Goal: Transaction & Acquisition: Purchase product/service

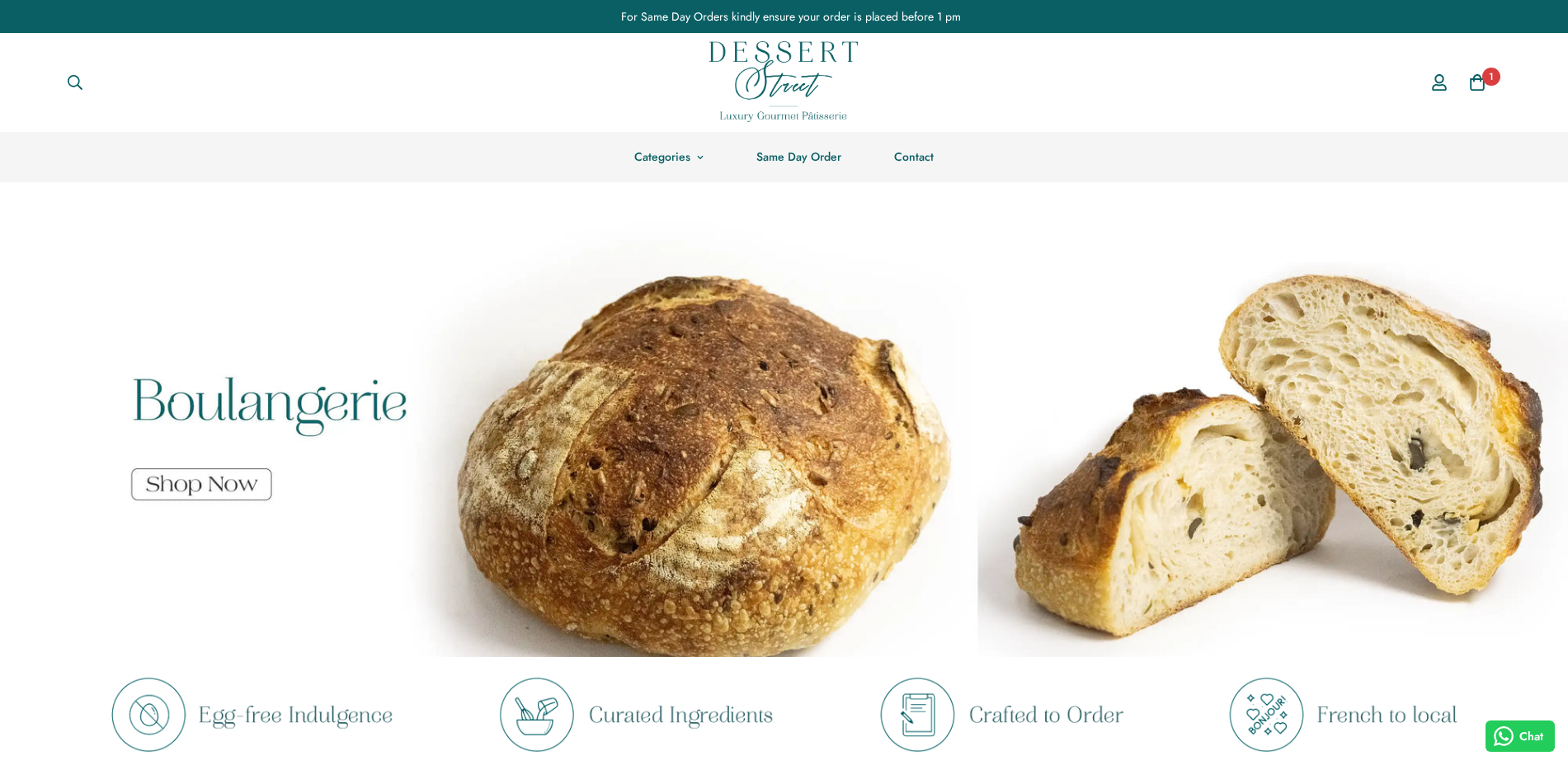
drag, startPoint x: 0, startPoint y: 0, endPoint x: 1160, endPoint y: 220, distance: 1180.7
click at [1473, 71] on span "Cart" at bounding box center [1477, 82] width 24 height 24
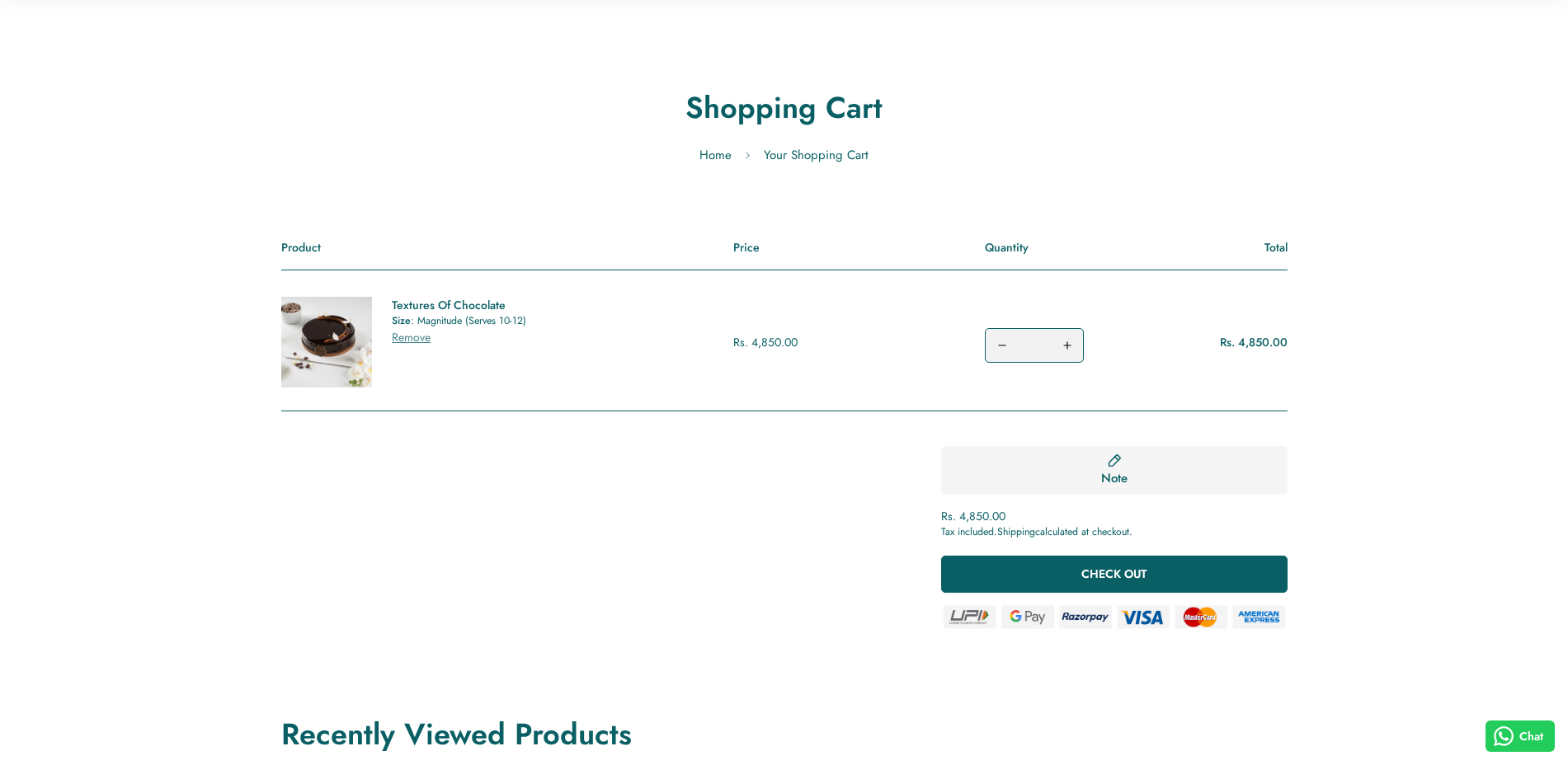
scroll to position [206, 0]
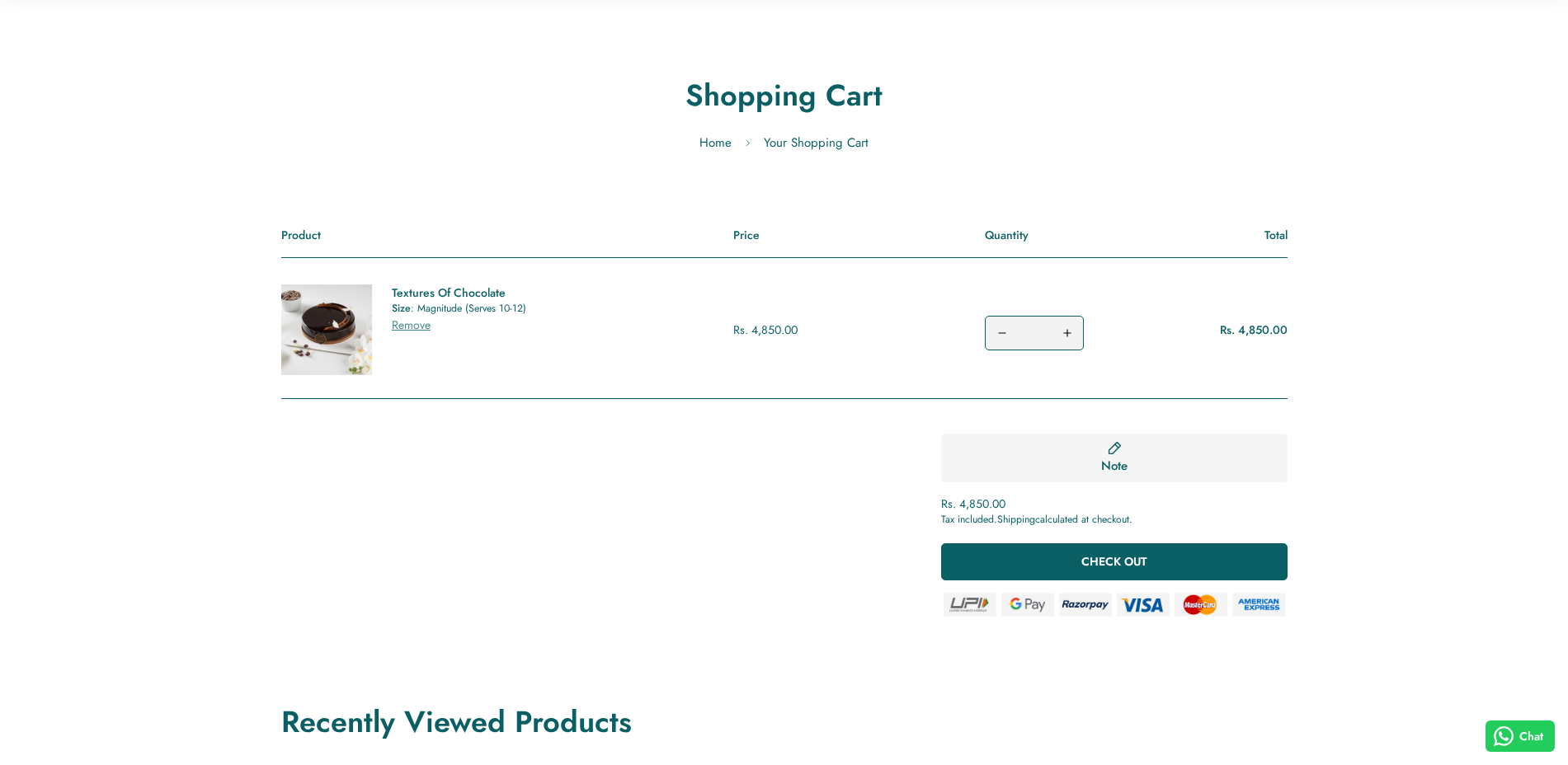
click at [1022, 516] on link "Shipping" at bounding box center [1015, 519] width 38 height 15
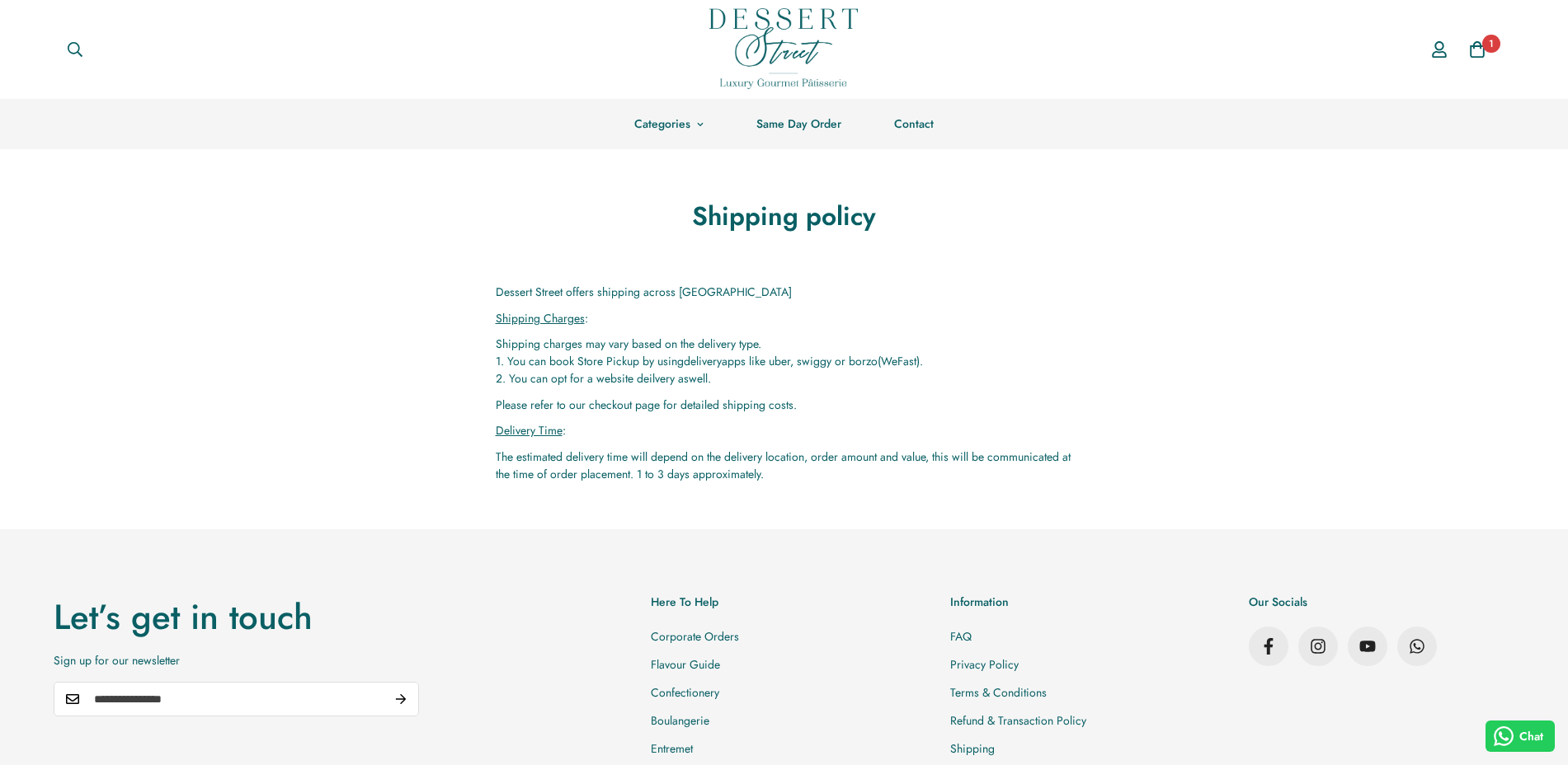
click at [1487, 47] on span "1" at bounding box center [1491, 44] width 18 height 18
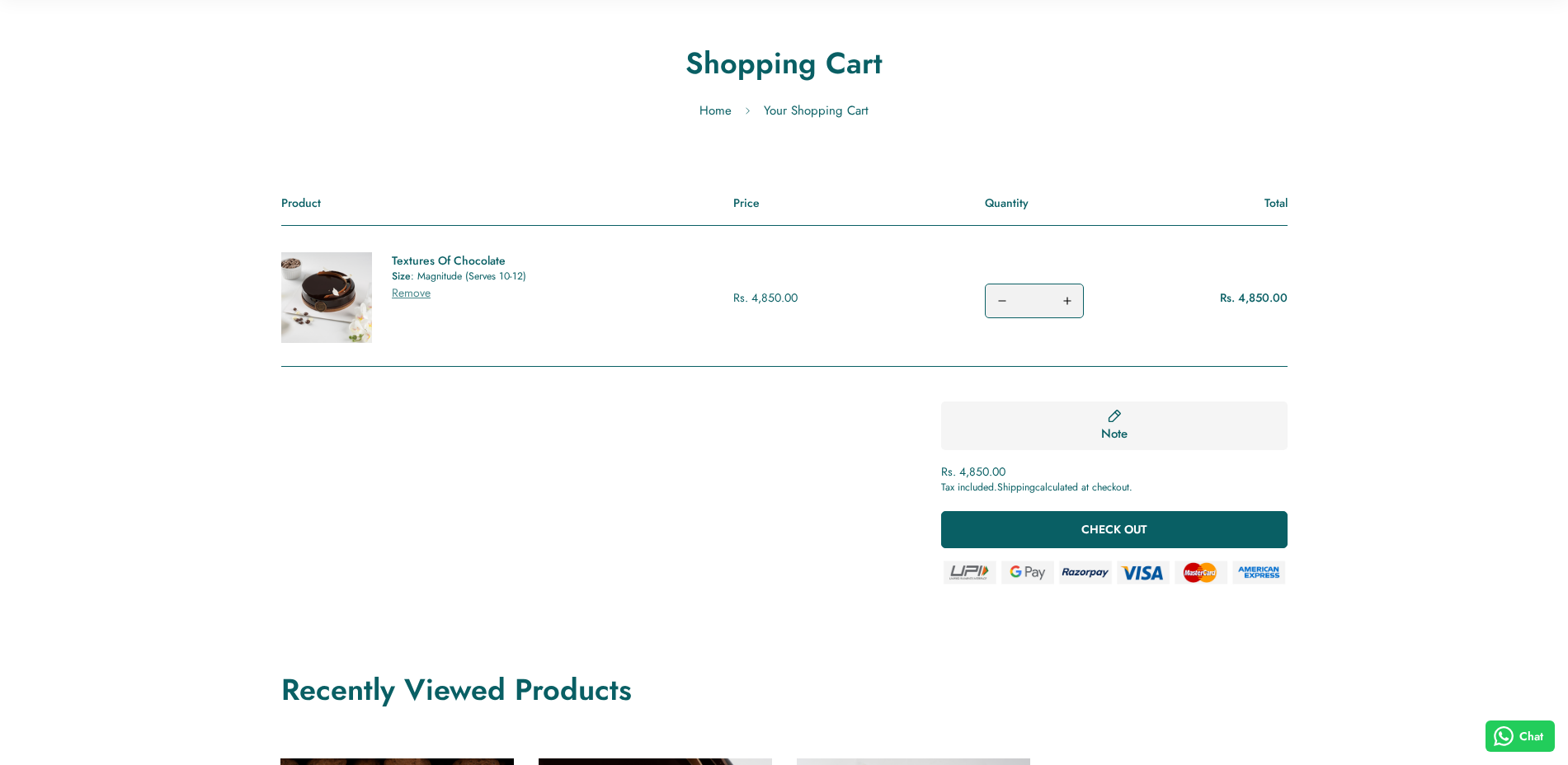
scroll to position [516, 0]
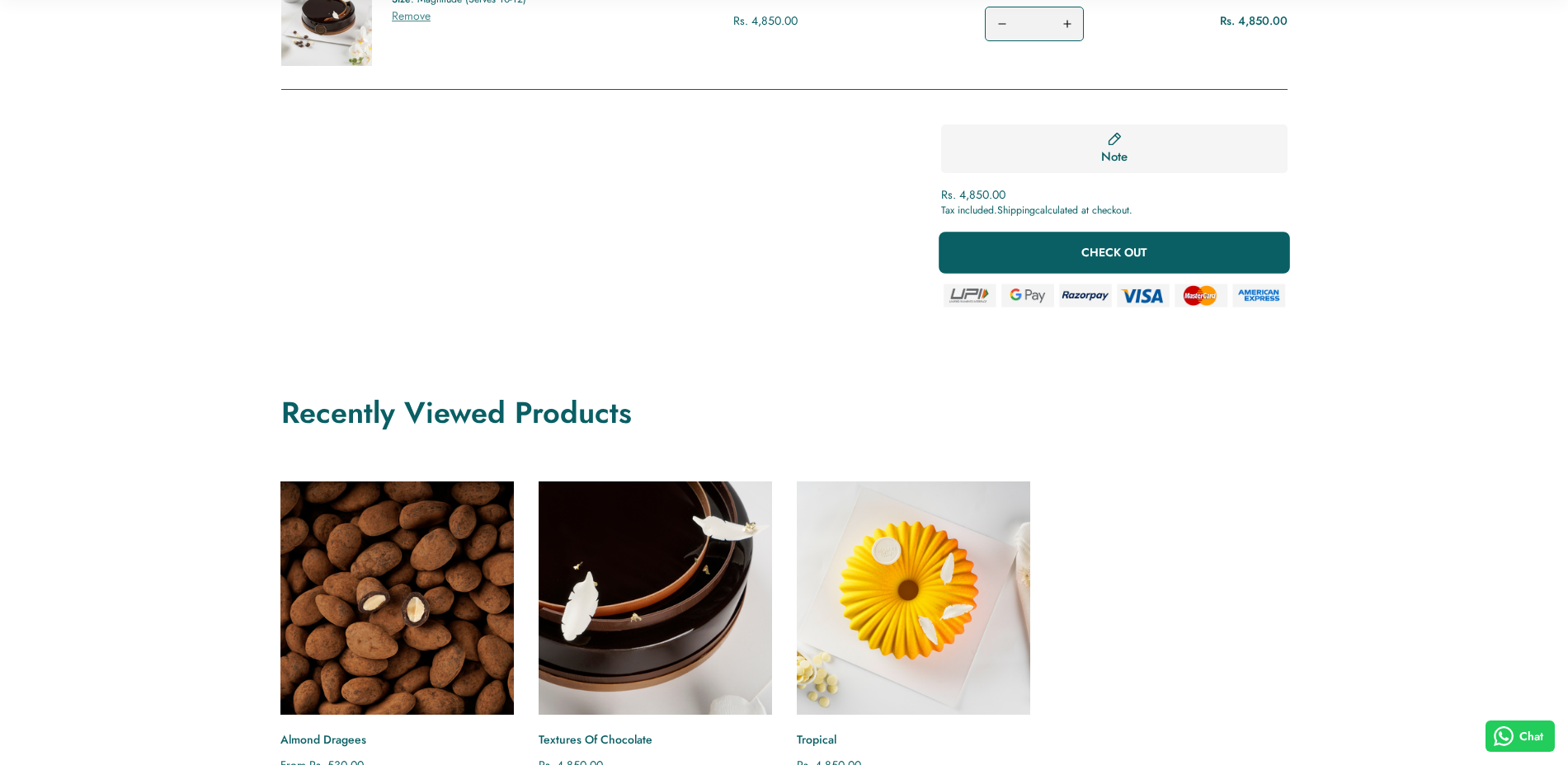
click at [1110, 248] on span "CHECK OUT" at bounding box center [1113, 252] width 65 height 17
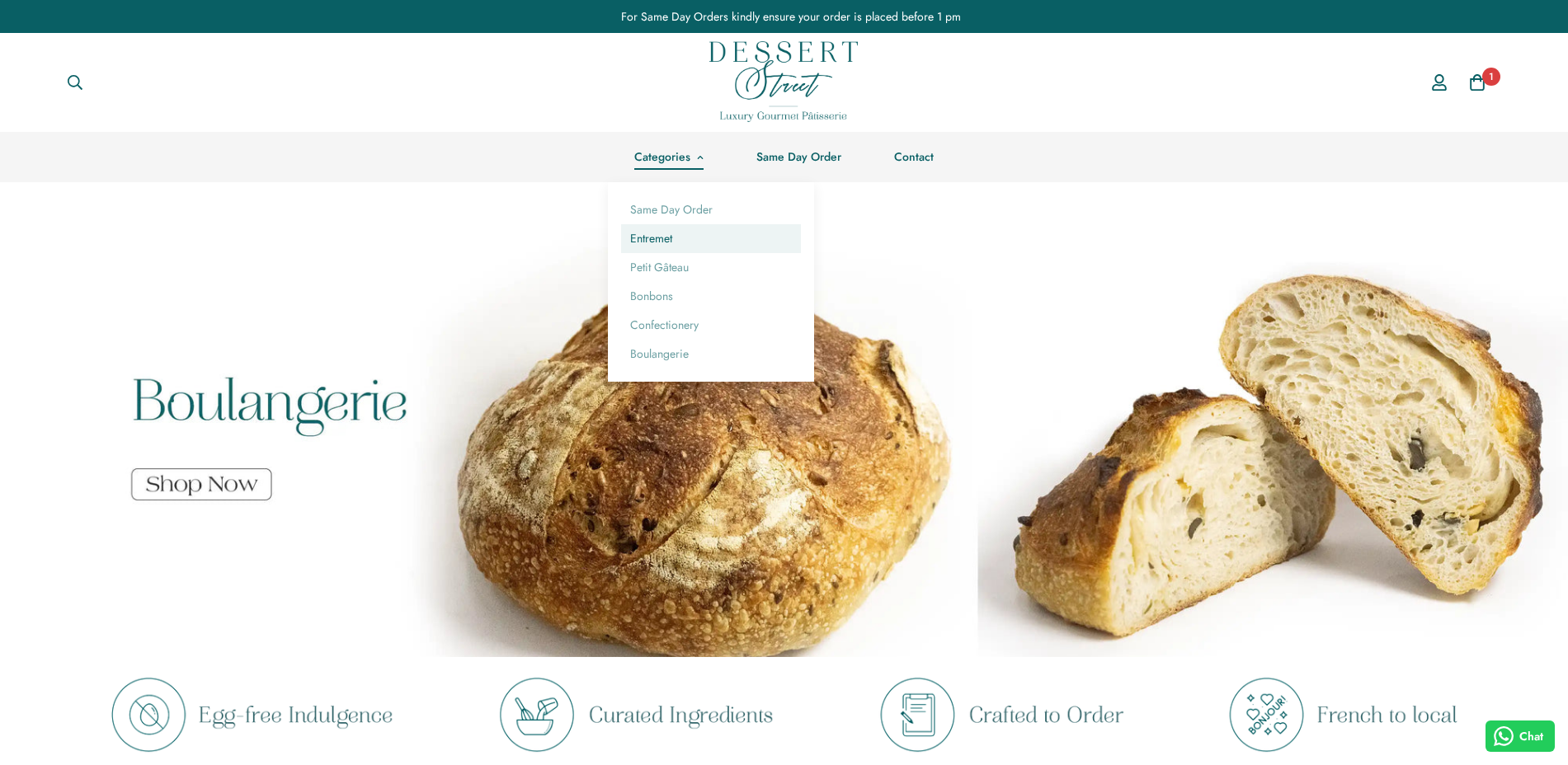
click at [662, 240] on link "Entremet" at bounding box center [711, 238] width 180 height 29
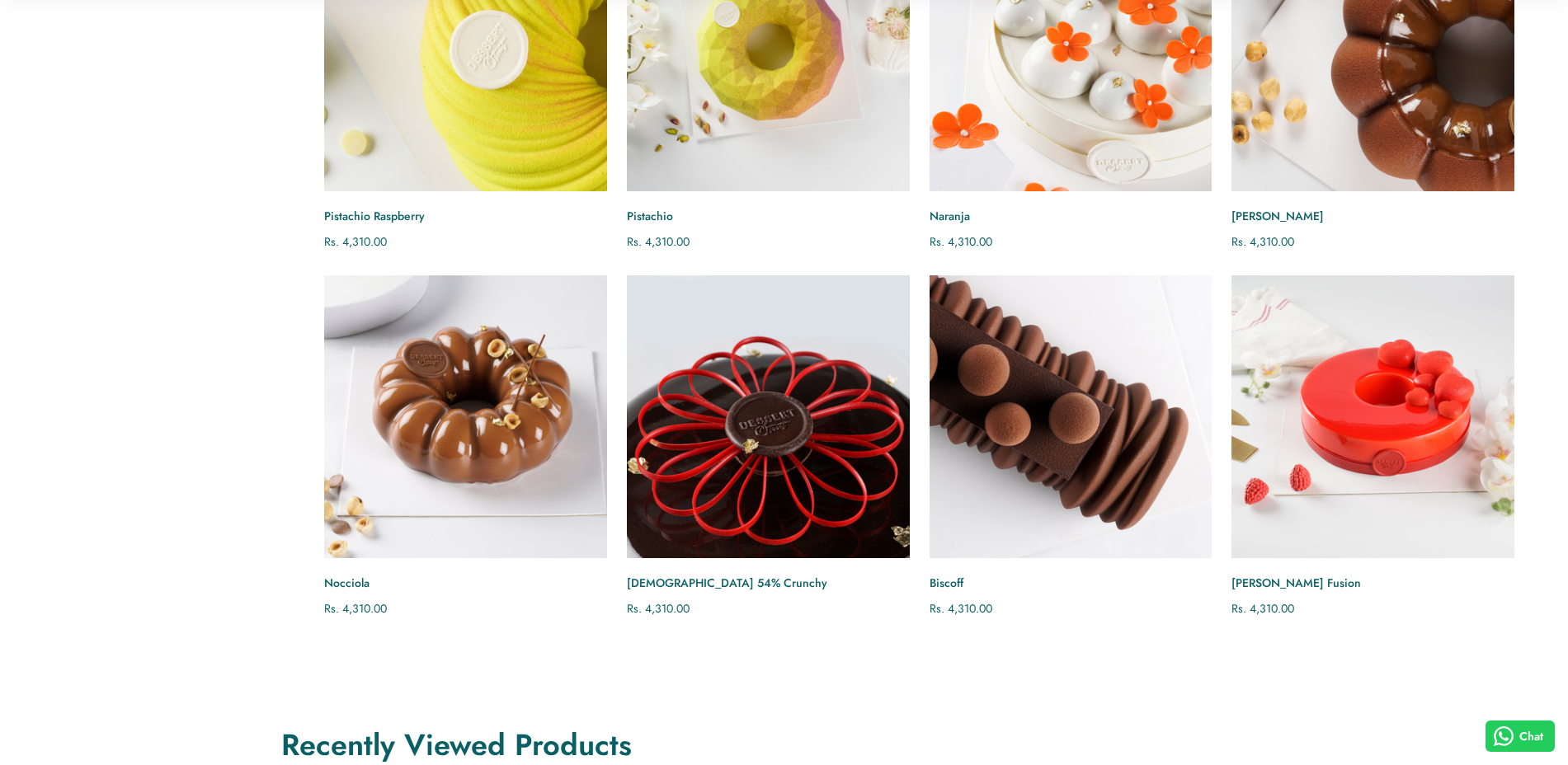
scroll to position [721, 0]
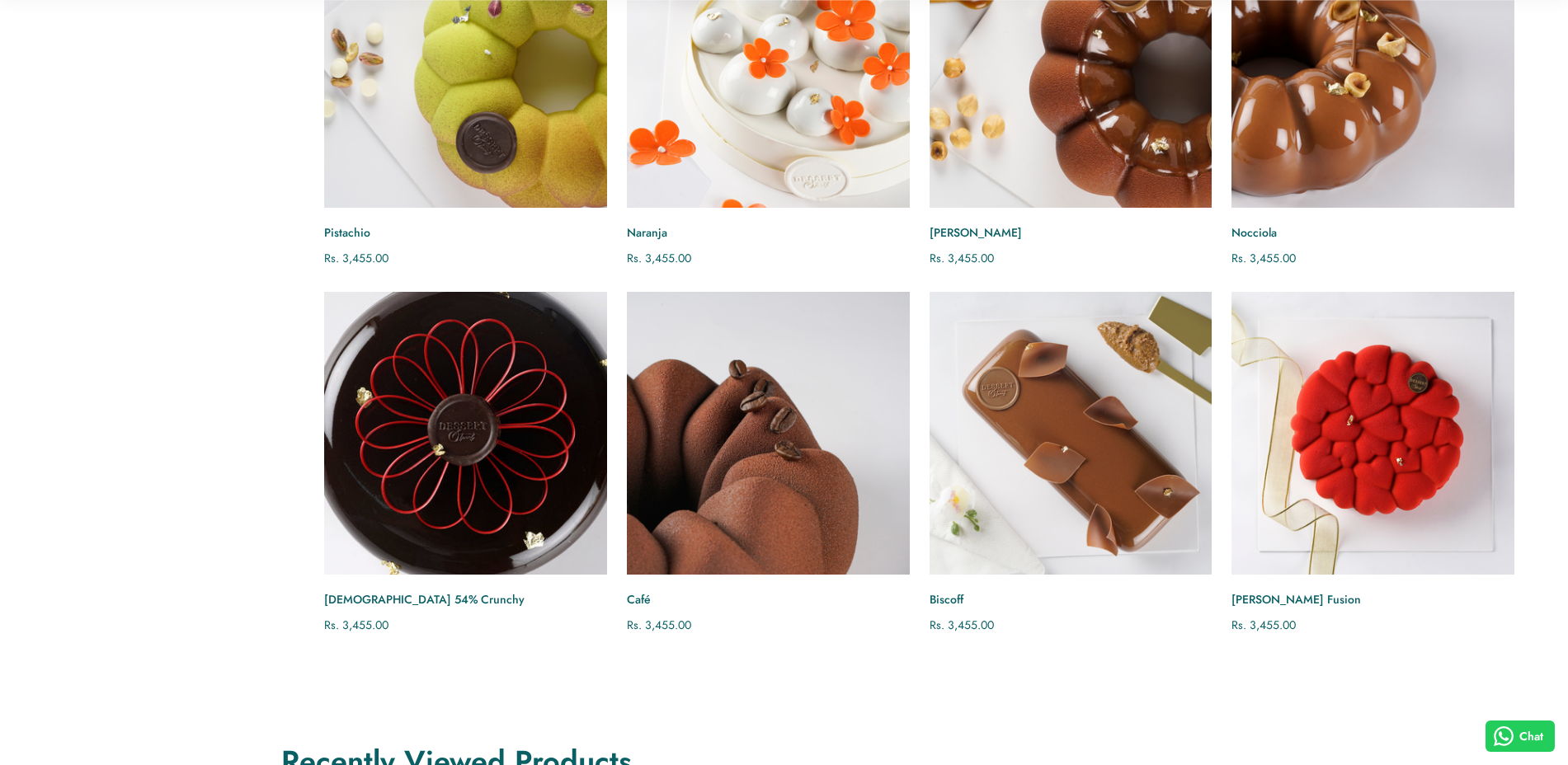
scroll to position [928, 0]
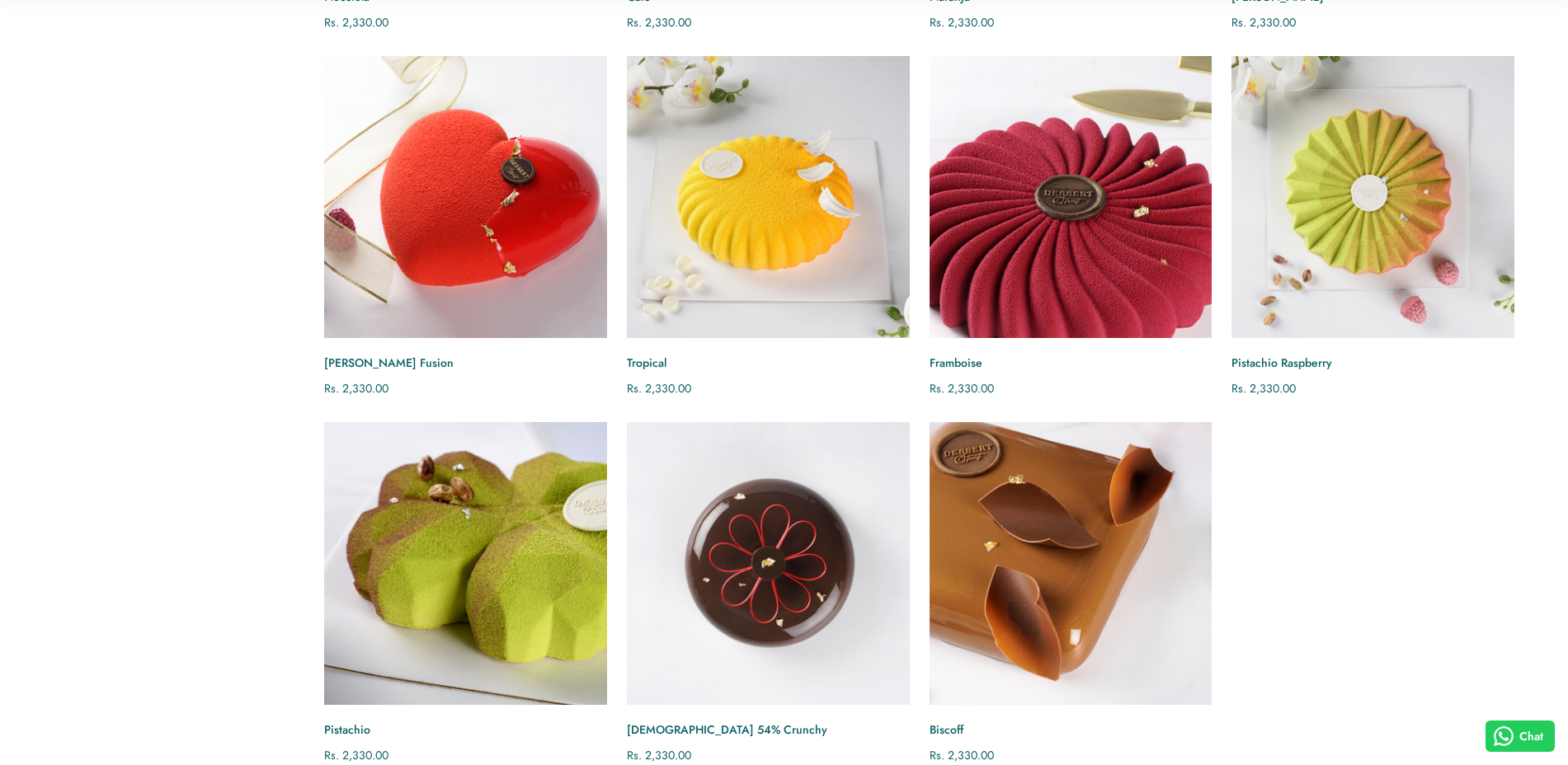
scroll to position [824, 0]
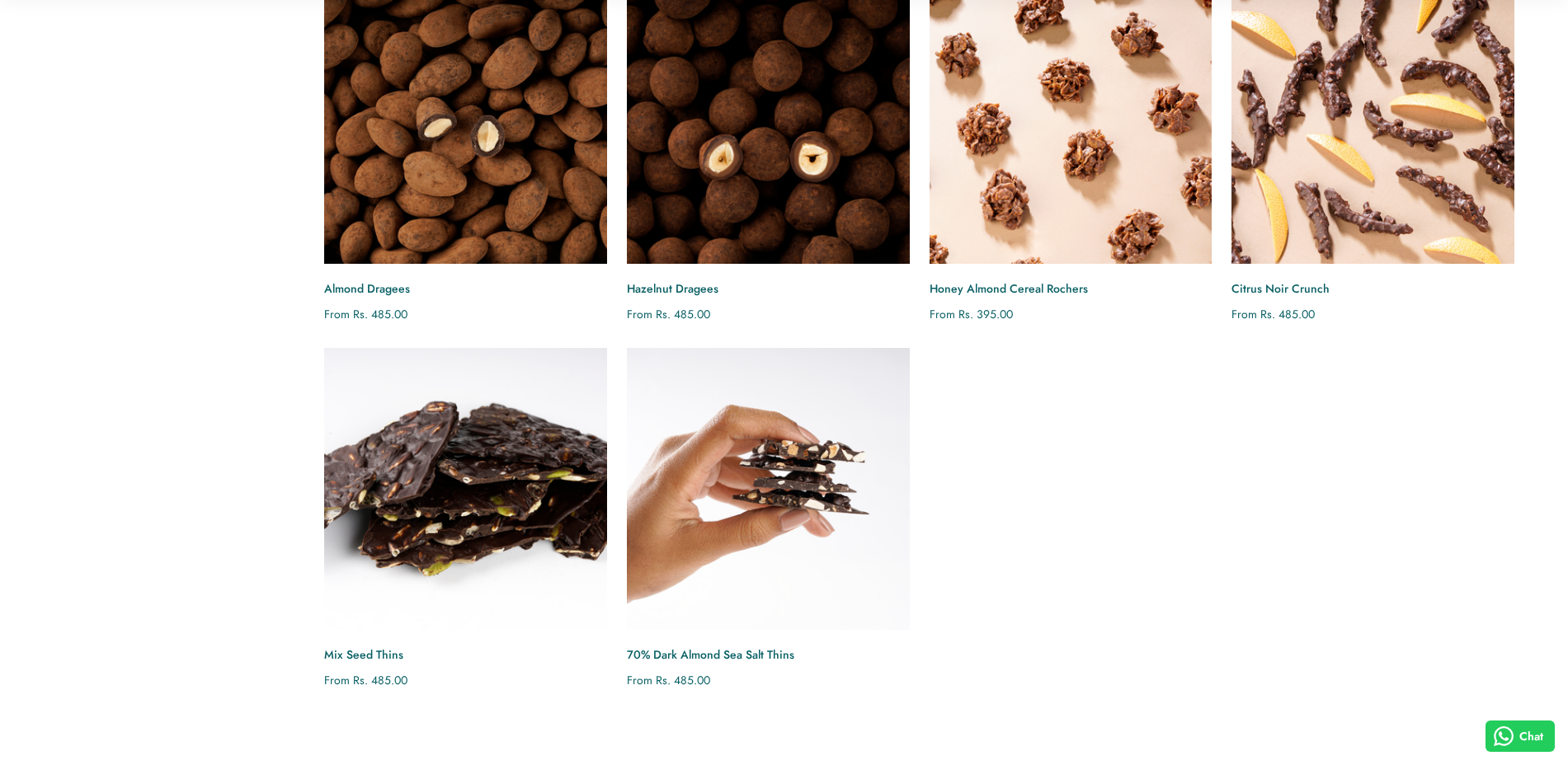
scroll to position [310, 0]
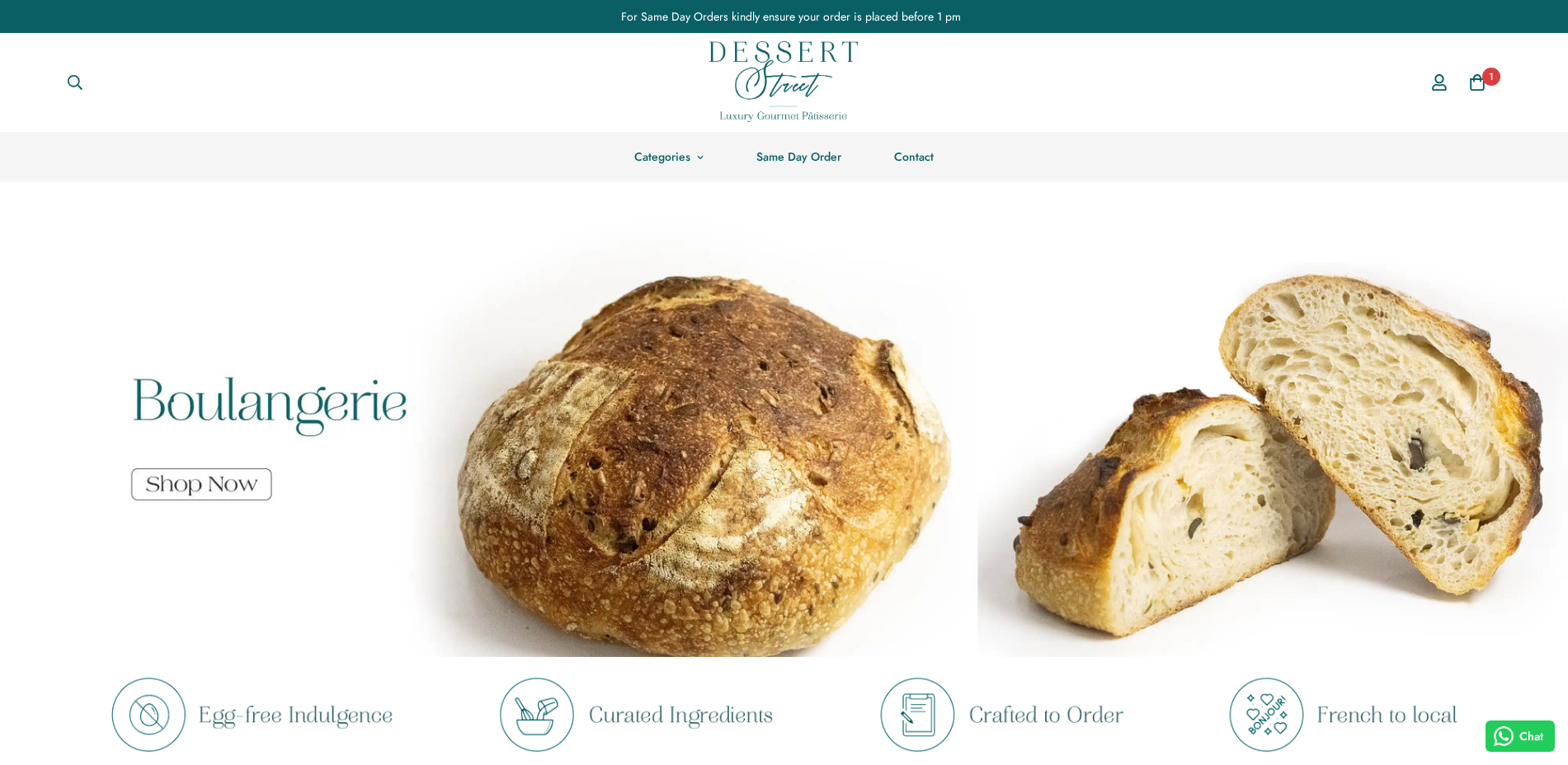
drag, startPoint x: 661, startPoint y: 244, endPoint x: 916, endPoint y: 198, distance: 259.1
click at [661, 245] on link "Entremet" at bounding box center [711, 255] width 180 height 29
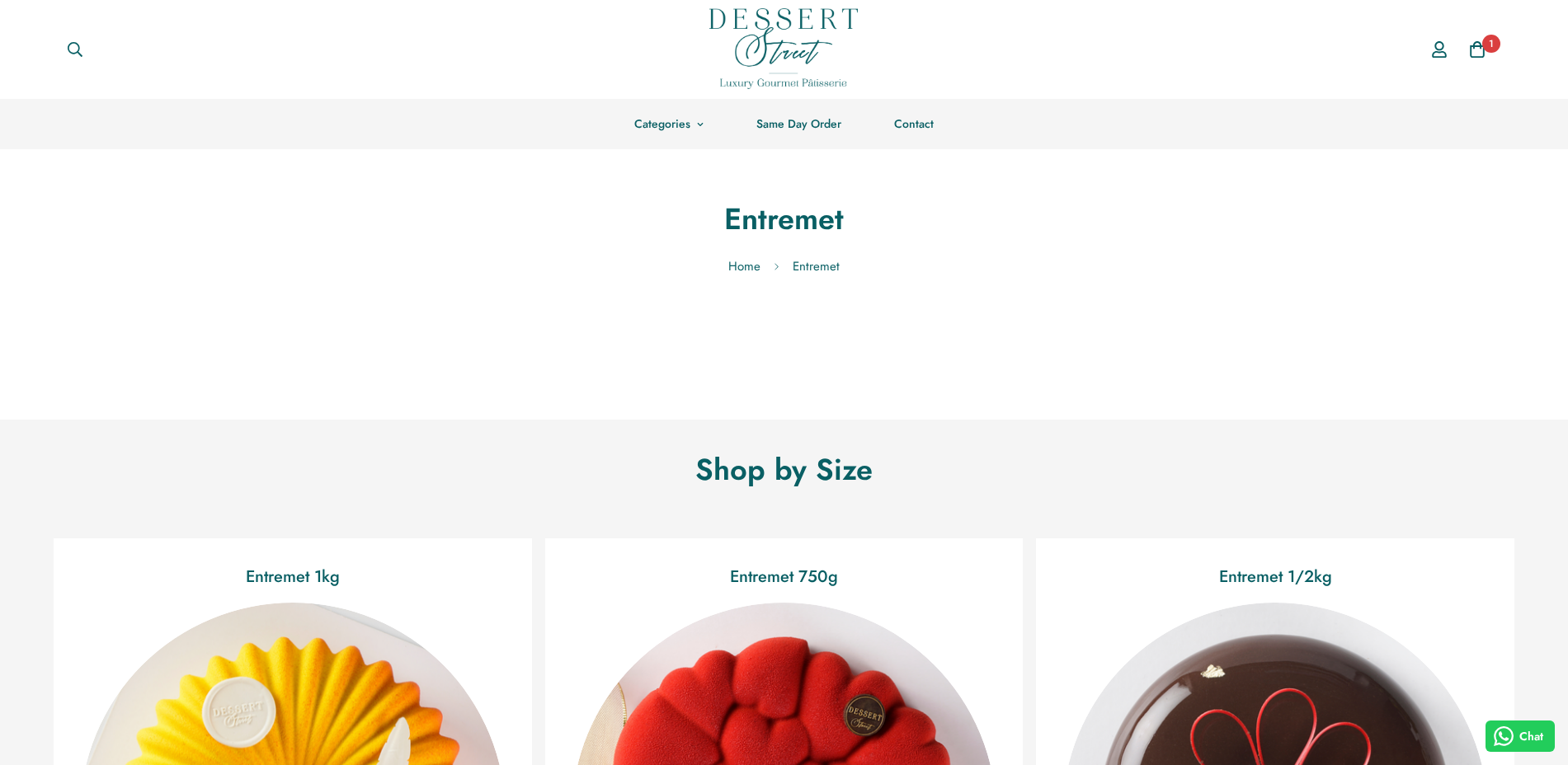
click at [267, 497] on m-collection-list "Shop by Size Entremet 1kg 12 items Entremet 750g 12 items Entremet 1/2kg" at bounding box center [784, 767] width 1568 height 636
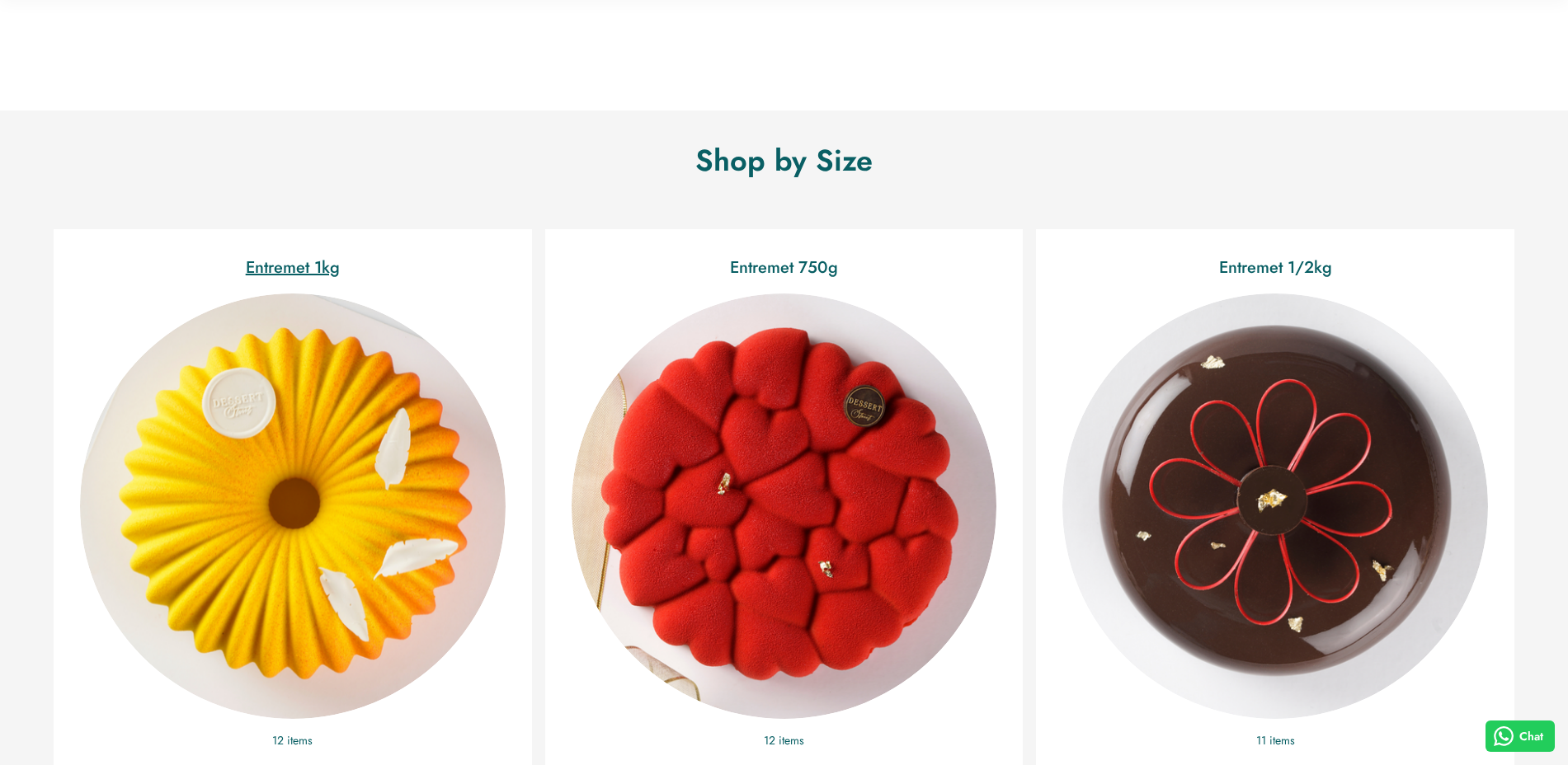
click at [312, 263] on link "Entremet 1kg" at bounding box center [293, 268] width 94 height 24
